Goal: Obtain resource: Download file/media

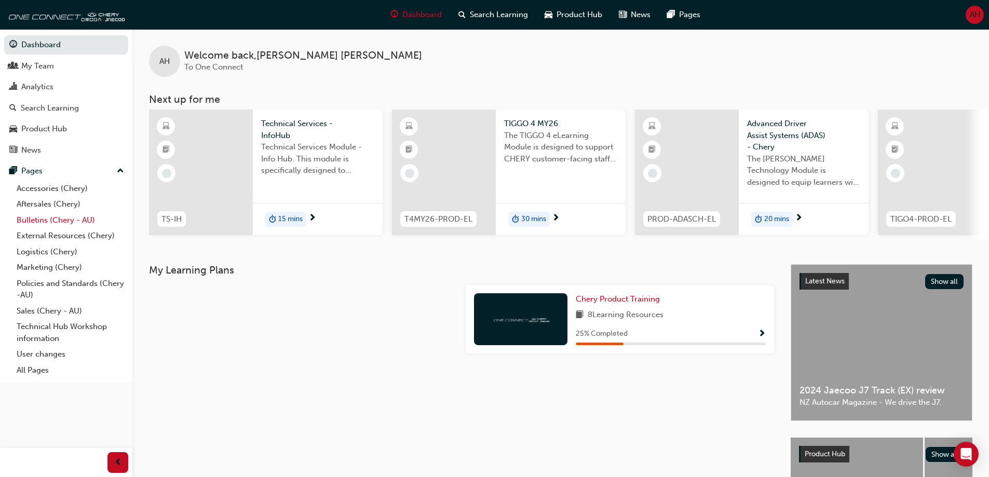
click at [63, 221] on link "Bulletins (Chery - AU)" at bounding box center [70, 220] width 116 height 16
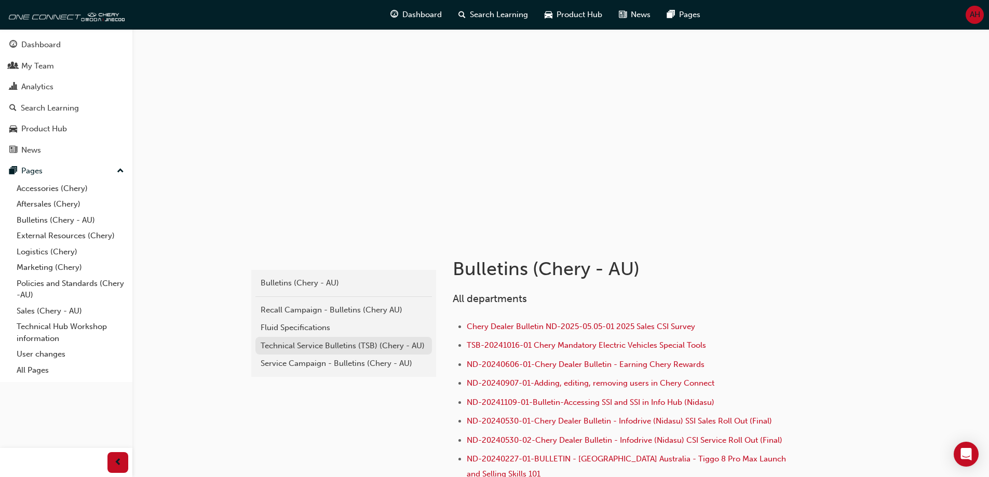
click at [340, 342] on div "Technical Service Bulletins (TSB) (Chery - AU)" at bounding box center [344, 346] width 166 height 12
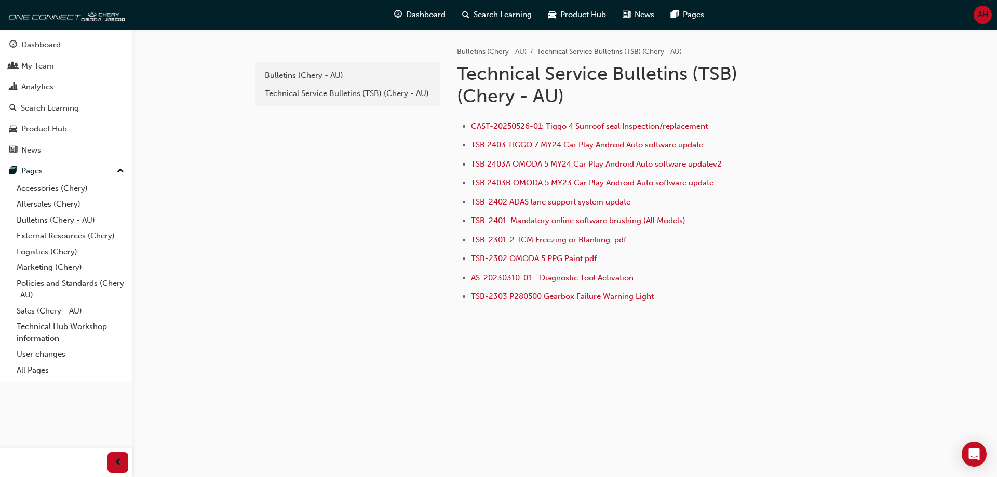
click at [553, 260] on span "TSB-2302 OMODA 5 PPG Paint.pdf" at bounding box center [534, 258] width 126 height 9
